Goal: Task Accomplishment & Management: Complete application form

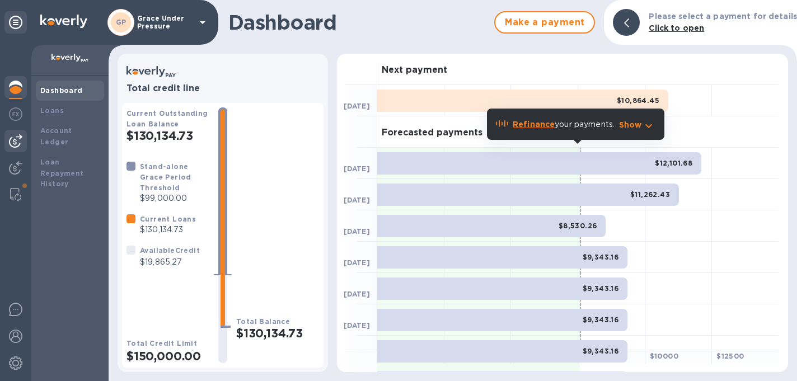
click at [16, 139] on img at bounding box center [15, 140] width 13 height 13
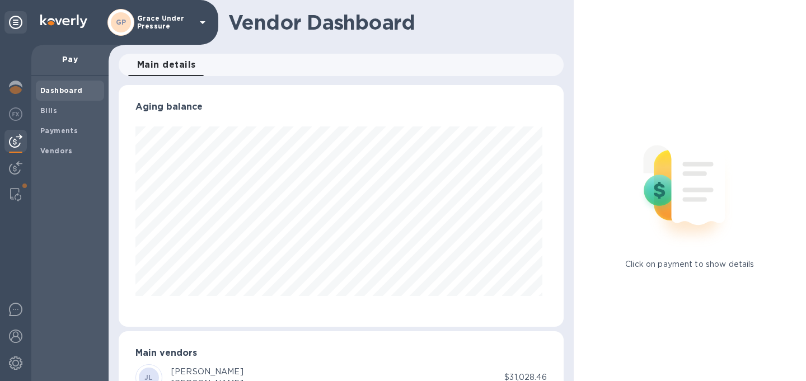
scroll to position [242, 440]
click at [47, 110] on b "Bills" at bounding box center [48, 110] width 17 height 8
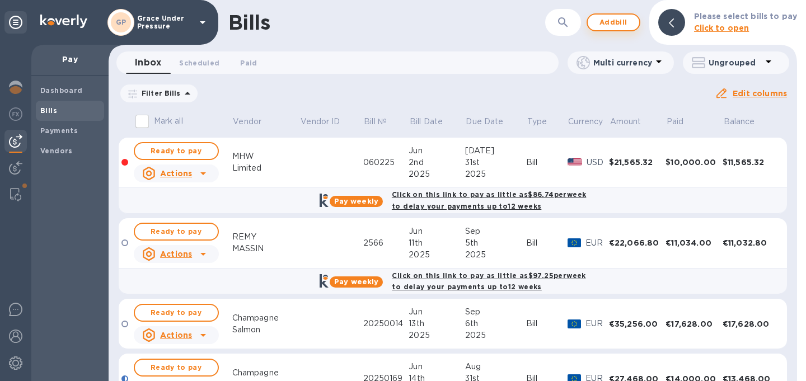
click at [621, 24] on span "Add bill" at bounding box center [614, 22] width 34 height 13
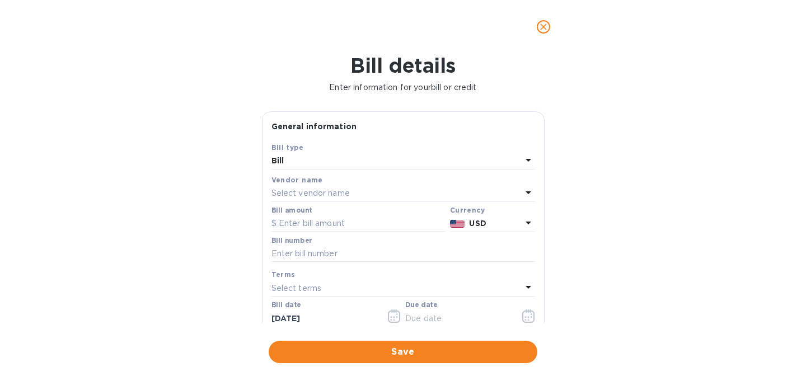
click at [354, 201] on div "Select vendor name" at bounding box center [396, 194] width 250 height 16
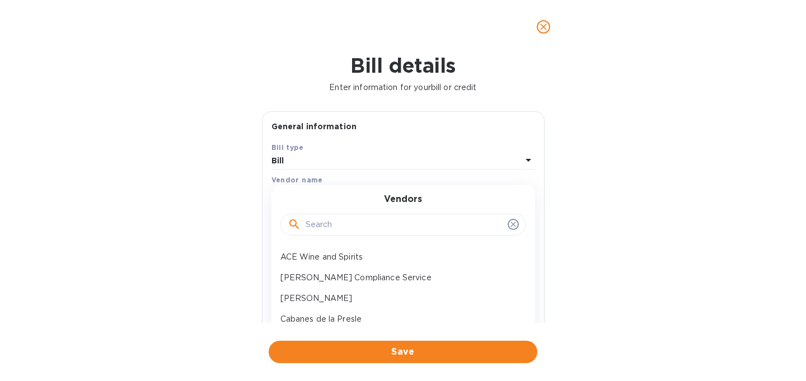
click at [342, 233] on input "text" at bounding box center [405, 225] width 198 height 17
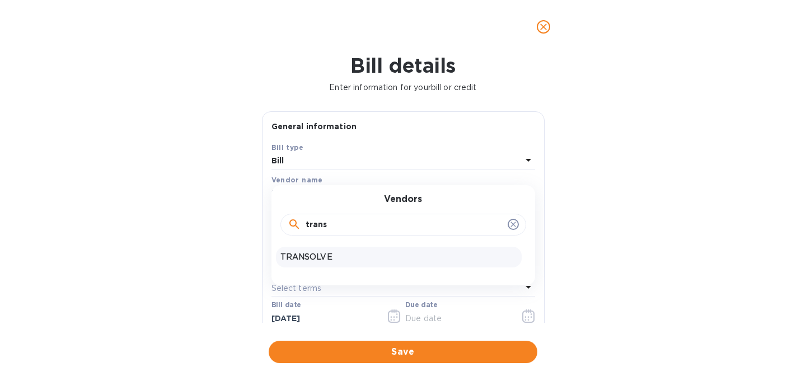
type input "trans"
click at [345, 263] on p "TRANSOLVE" at bounding box center [398, 257] width 237 height 12
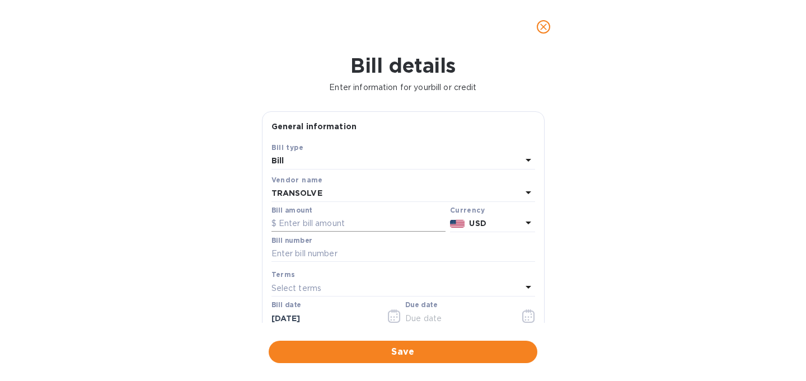
click at [343, 232] on input "text" at bounding box center [358, 223] width 174 height 17
type input "5,691.08"
click at [337, 262] on input "text" at bounding box center [403, 254] width 264 height 17
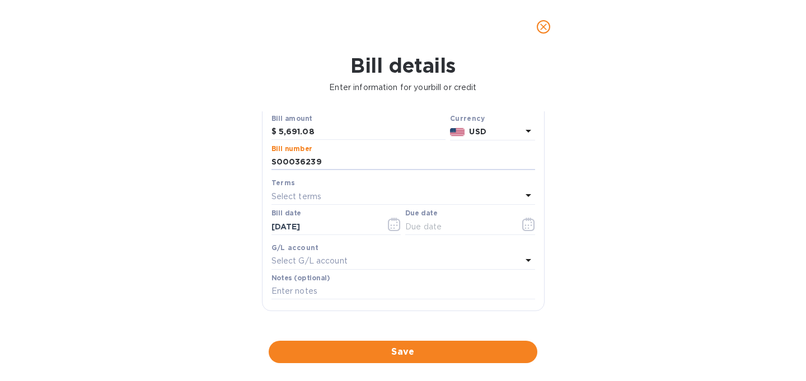
scroll to position [95, 0]
type input "S00036239"
click at [522, 228] on icon "button" at bounding box center [528, 221] width 13 height 13
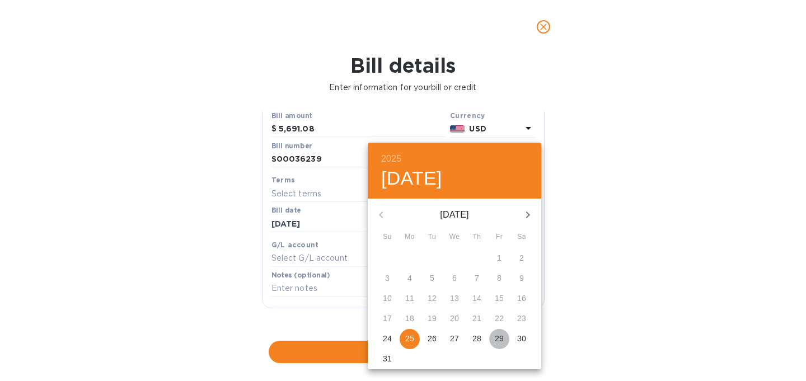
click at [496, 340] on p "29" at bounding box center [499, 338] width 9 height 11
type input "[DATE]"
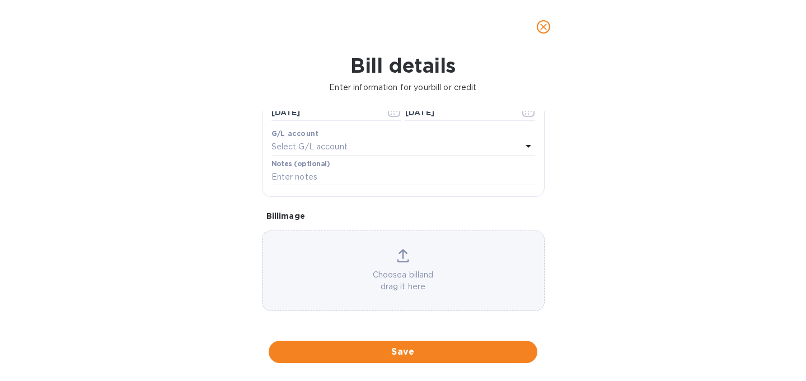
scroll to position [217, 0]
click at [442, 288] on div "Choose a bill and drag it here" at bounding box center [402, 269] width 281 height 44
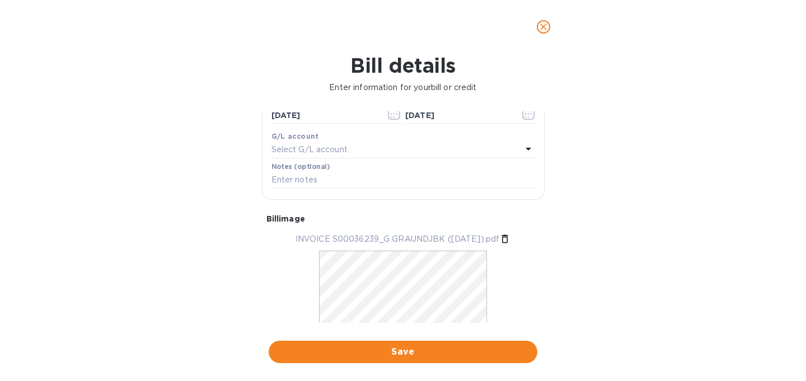
scroll to position [195, 0]
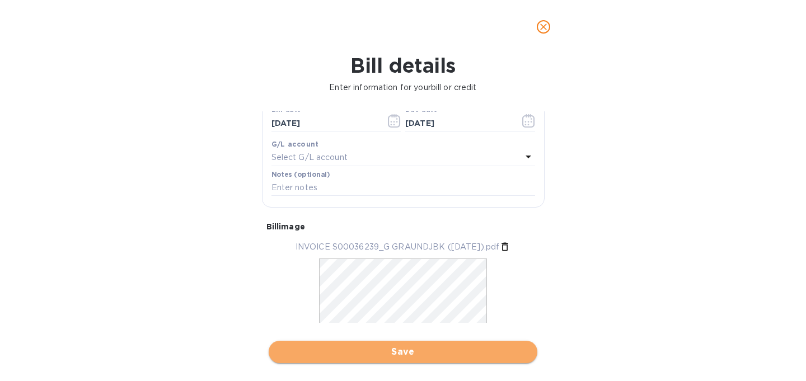
click at [448, 348] on span "Save" at bounding box center [403, 351] width 251 height 13
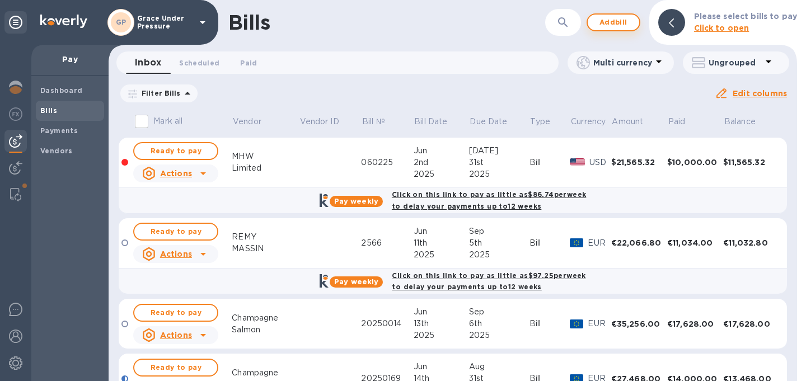
click at [605, 25] on span "Add bill" at bounding box center [614, 22] width 34 height 13
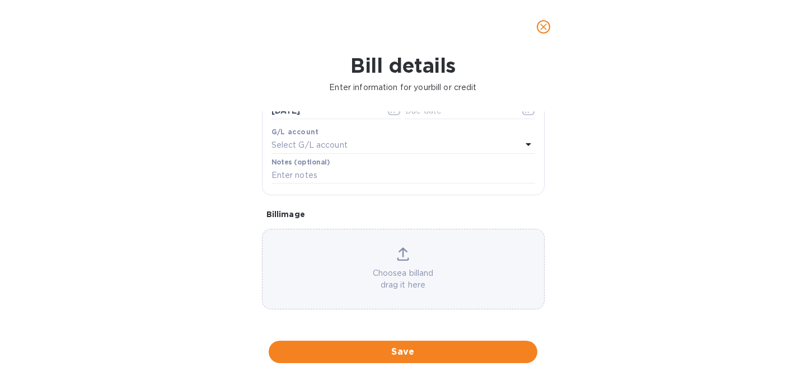
scroll to position [233, 0]
click at [353, 282] on p "Choose a bill and drag it here" at bounding box center [402, 280] width 281 height 24
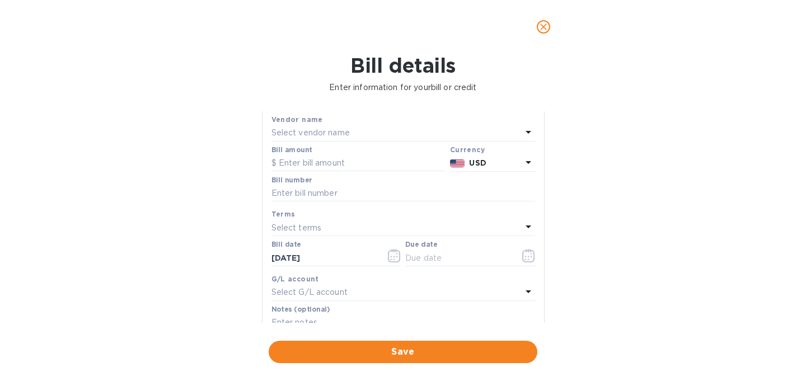
scroll to position [0, 0]
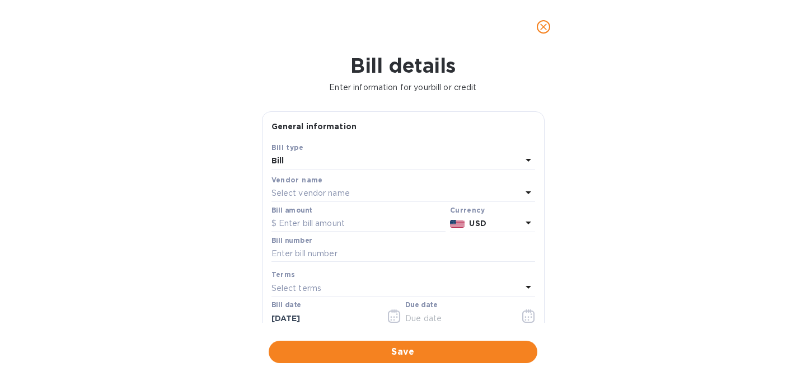
click at [378, 201] on div "Select vendor name" at bounding box center [396, 194] width 250 height 16
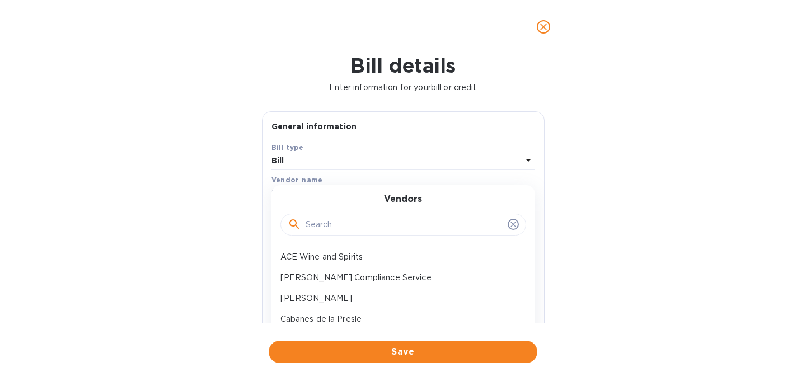
click at [360, 233] on input "text" at bounding box center [405, 225] width 198 height 17
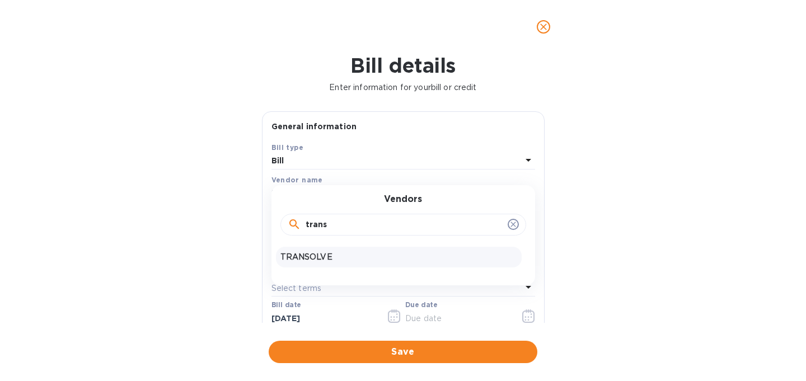
type input "trans"
click at [365, 262] on p "TRANSOLVE" at bounding box center [398, 257] width 237 height 12
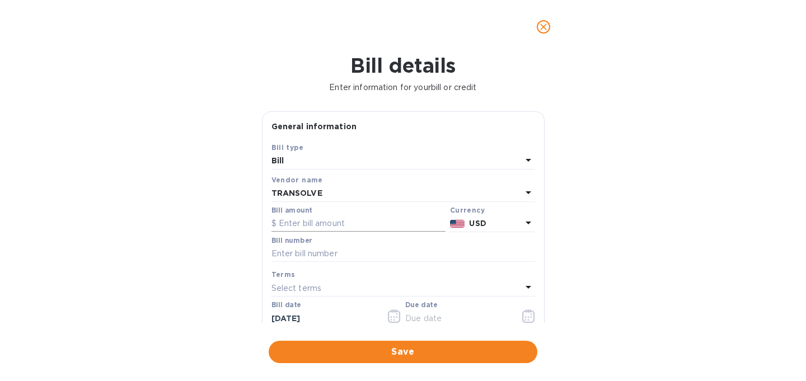
click at [355, 232] on input "text" at bounding box center [358, 223] width 174 height 17
type input "9,073.20"
click at [341, 262] on input "text" at bounding box center [403, 254] width 264 height 17
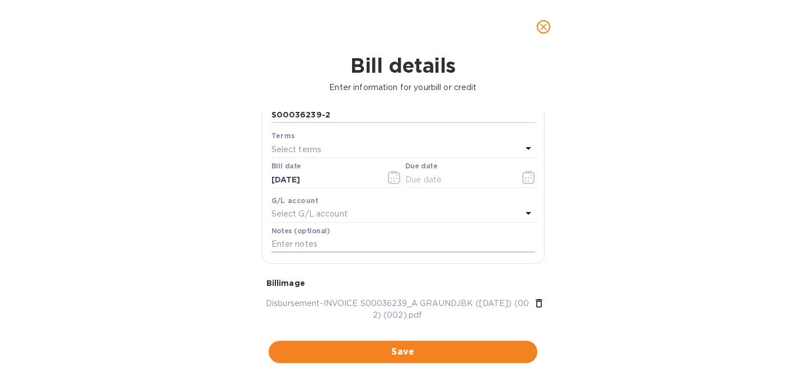
scroll to position [151, 0]
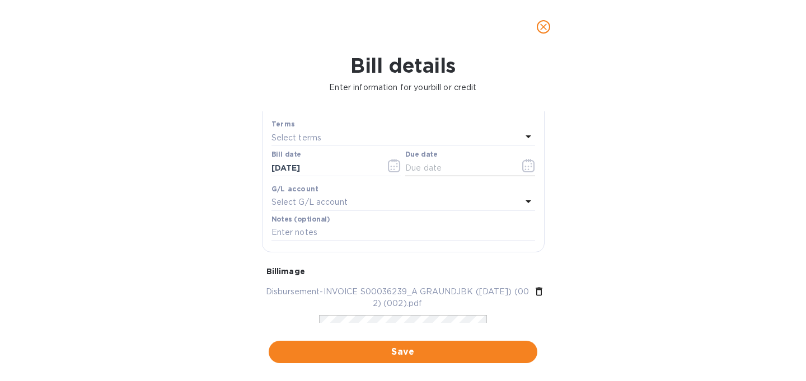
type input "S00036239-2"
click at [524, 167] on icon "button" at bounding box center [525, 167] width 2 height 2
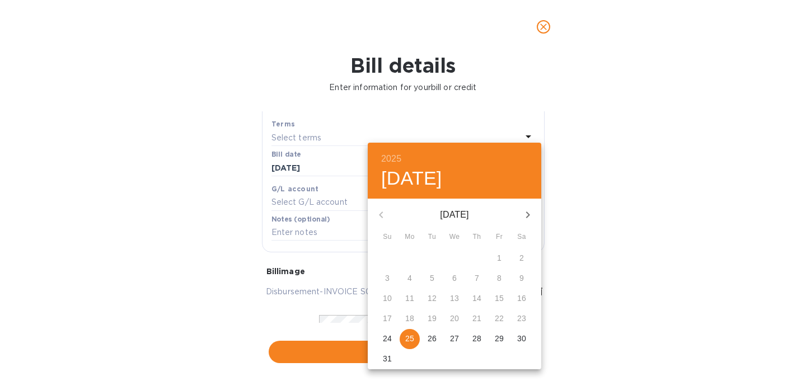
click at [522, 215] on icon "button" at bounding box center [527, 214] width 13 height 13
click at [501, 275] on p "12" at bounding box center [499, 278] width 9 height 11
type input "[DATE]"
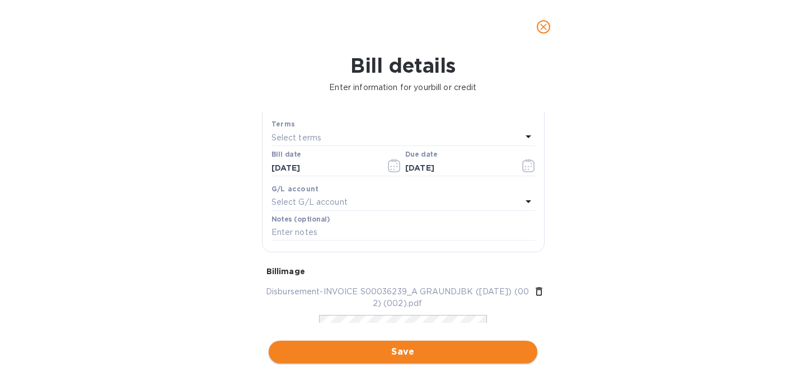
click at [401, 347] on span "Save" at bounding box center [403, 351] width 251 height 13
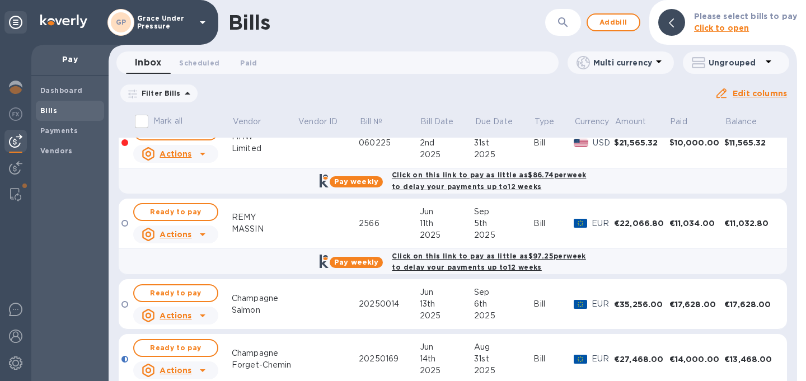
scroll to position [21, 0]
